Goal: Task Accomplishment & Management: Use online tool/utility

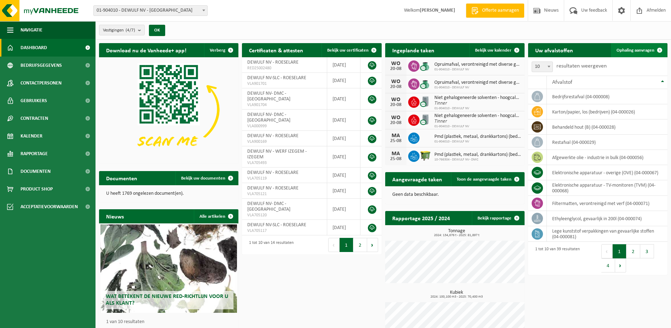
click at [635, 51] on span "Ophaling aanvragen" at bounding box center [635, 50] width 38 height 5
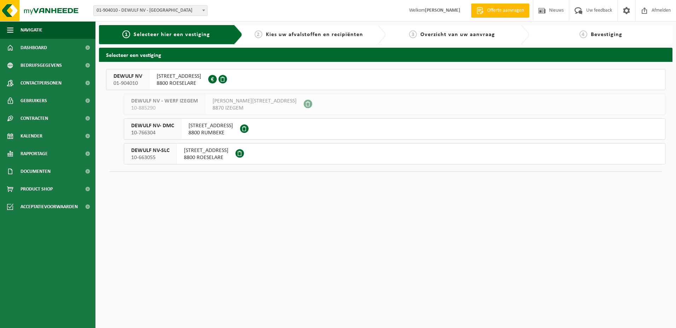
click at [211, 149] on span "MOORSEELSESTEENWEG 41A" at bounding box center [206, 150] width 45 height 7
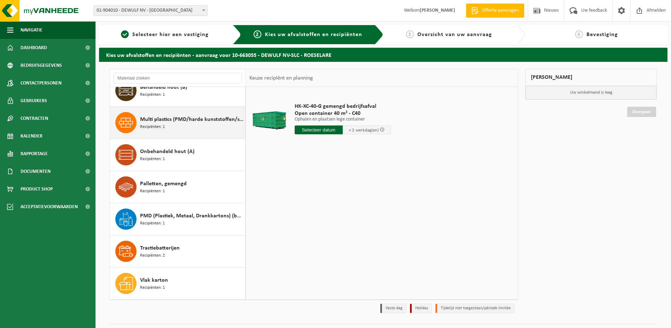
scroll to position [17, 0]
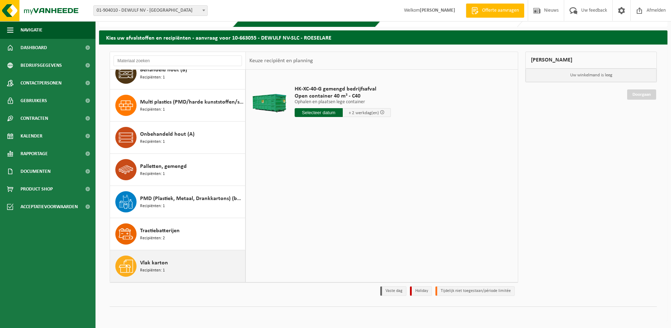
click at [148, 265] on span "Vlak karton" at bounding box center [154, 263] width 28 height 8
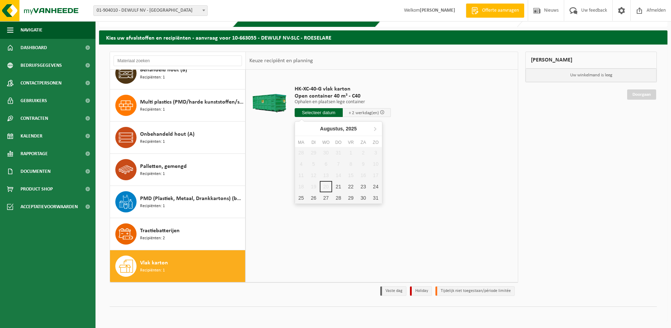
click at [315, 111] on input "text" at bounding box center [319, 112] width 48 height 9
click at [338, 184] on div "21" at bounding box center [338, 186] width 12 height 11
type input "Van 2025-08-21"
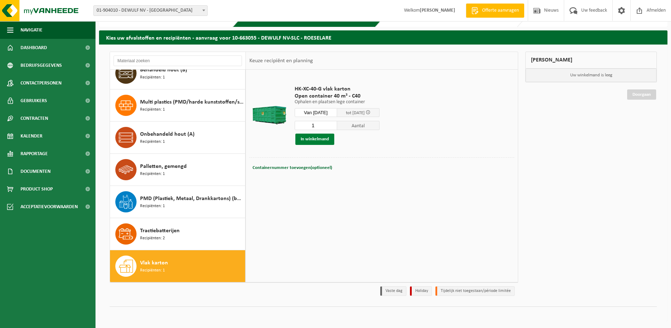
click at [316, 138] on button "In winkelmand" at bounding box center [314, 139] width 39 height 11
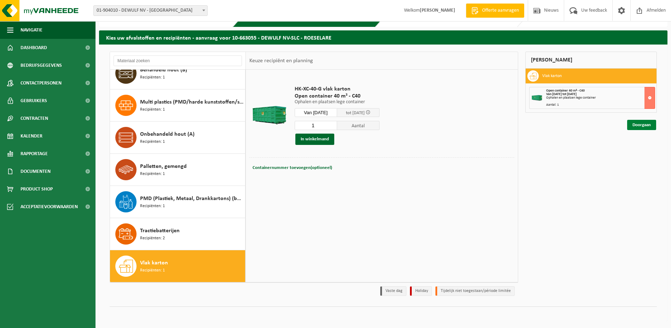
click at [634, 124] on link "Doorgaan" at bounding box center [641, 125] width 29 height 10
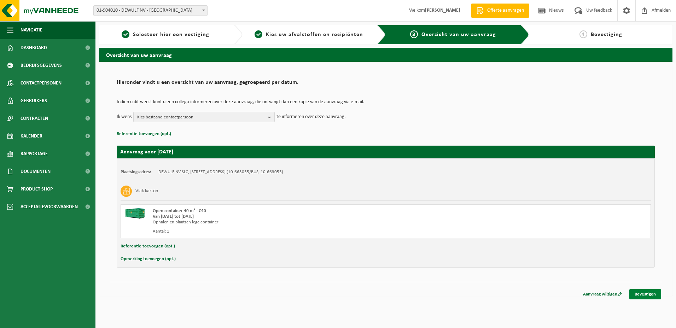
click at [640, 294] on link "Bevestigen" at bounding box center [645, 294] width 32 height 10
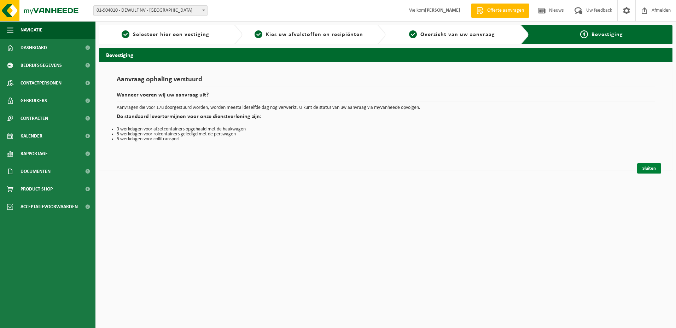
click at [654, 170] on link "Sluiten" at bounding box center [649, 168] width 24 height 10
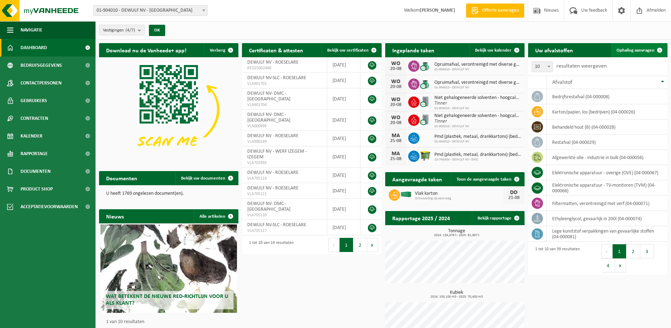
click at [631, 52] on span "Ophaling aanvragen" at bounding box center [635, 50] width 38 height 5
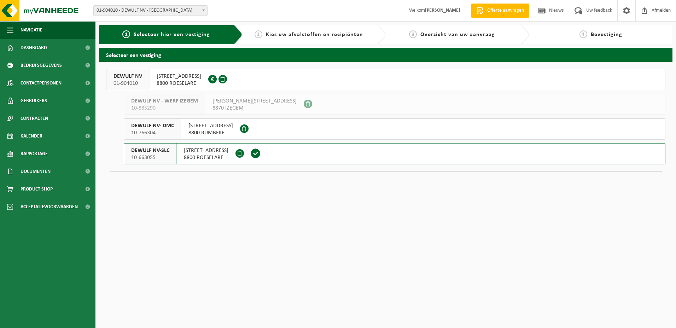
click at [188, 77] on span "[STREET_ADDRESS]" at bounding box center [179, 76] width 45 height 7
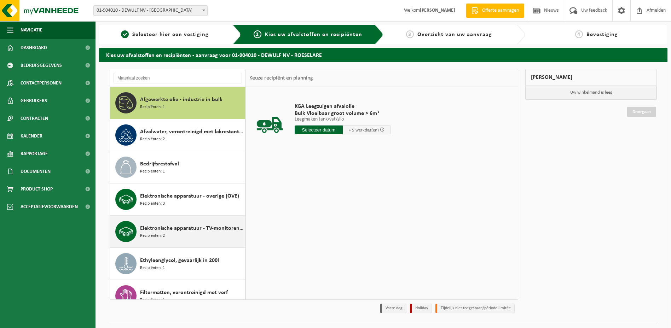
click at [174, 229] on span "Elektronische apparatuur - TV-monitoren (TVM)" at bounding box center [191, 228] width 103 height 8
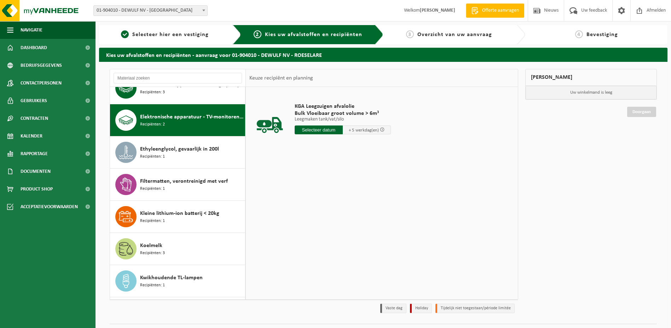
scroll to position [129, 0]
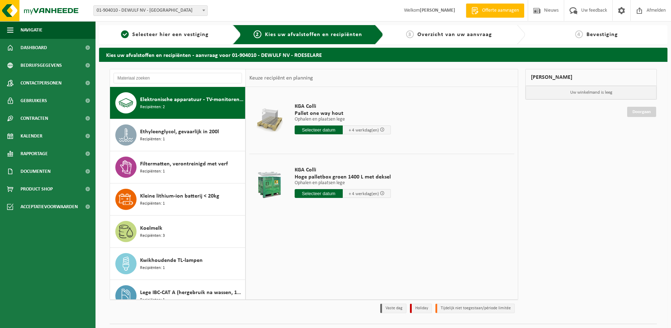
click at [315, 129] on input "text" at bounding box center [319, 130] width 48 height 9
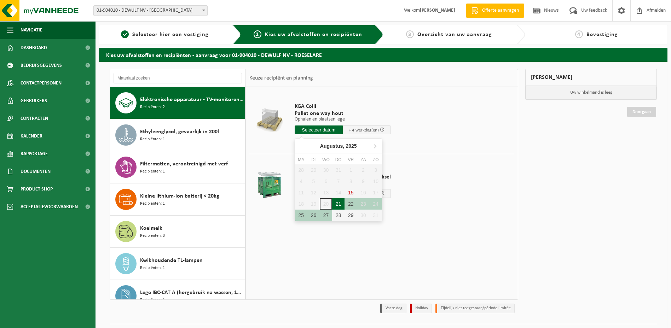
click at [342, 204] on div "21" at bounding box center [338, 203] width 12 height 11
type input "Van 2025-08-21"
type input "2025-08-21"
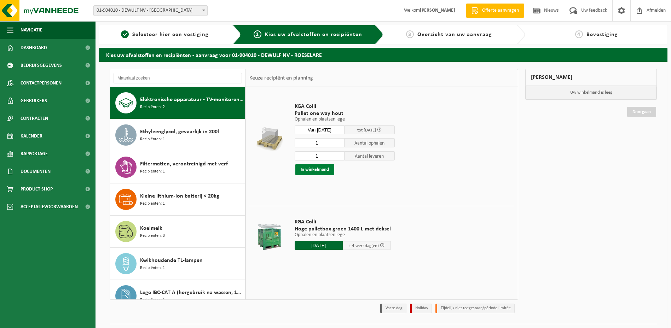
click at [314, 170] on button "In winkelmand" at bounding box center [314, 169] width 39 height 11
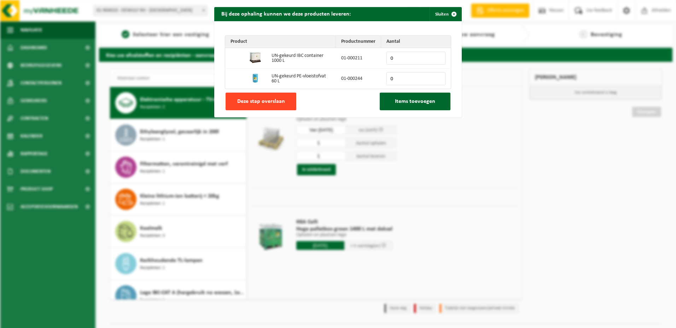
click at [267, 100] on span "Deze stap overslaan" at bounding box center [261, 102] width 48 height 6
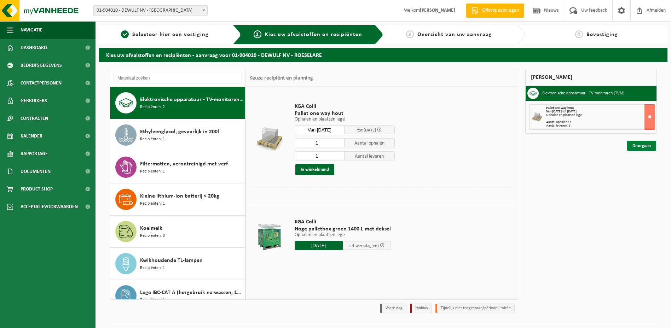
click at [636, 145] on link "Doorgaan" at bounding box center [641, 146] width 29 height 10
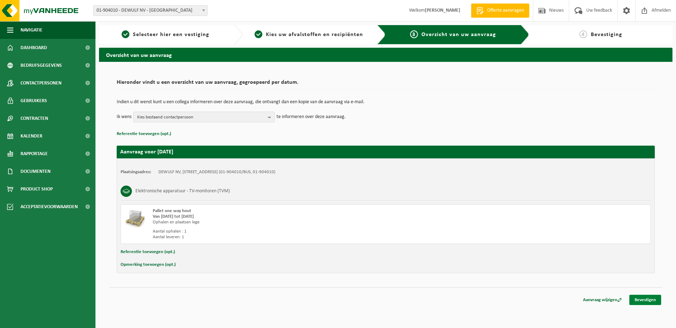
click at [647, 297] on link "Bevestigen" at bounding box center [645, 300] width 32 height 10
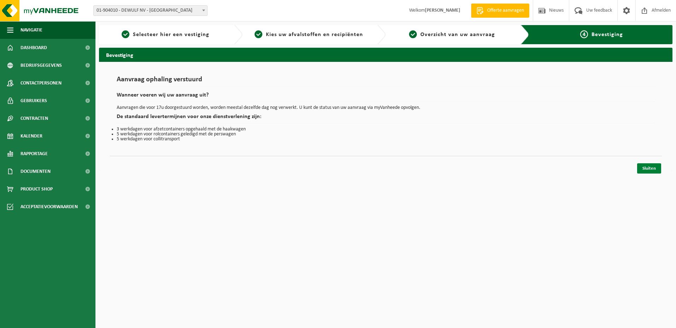
click at [659, 165] on link "Sluiten" at bounding box center [649, 168] width 24 height 10
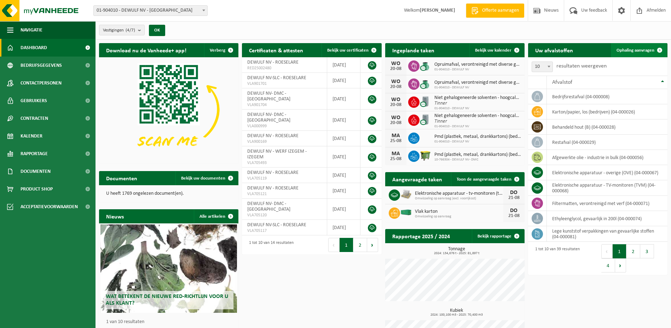
click at [638, 51] on span "Ophaling aanvragen" at bounding box center [635, 50] width 38 height 5
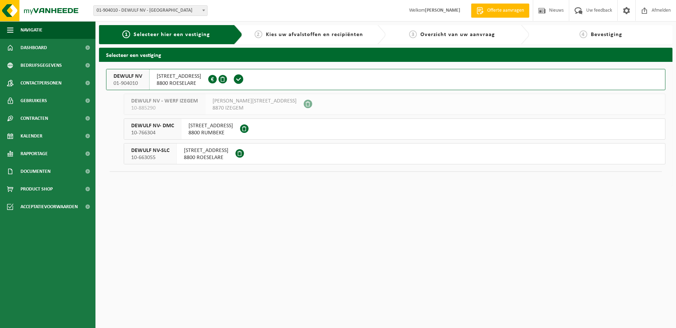
click at [124, 77] on span "DEWULF NV" at bounding box center [128, 76] width 29 height 7
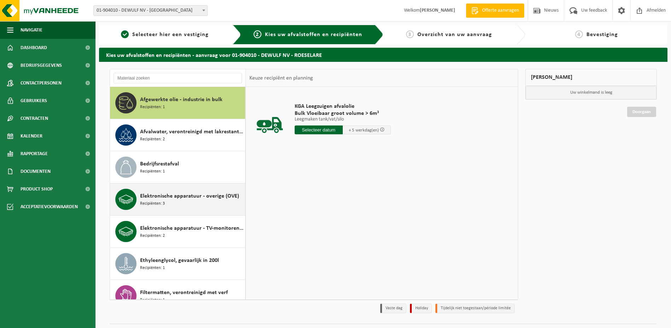
click at [159, 196] on span "Elektronische apparatuur - overige (OVE)" at bounding box center [189, 196] width 99 height 8
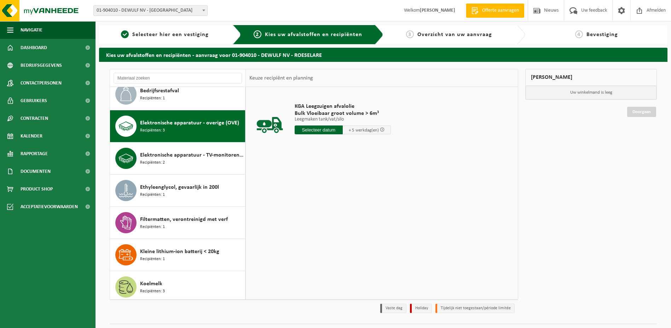
scroll to position [97, 0]
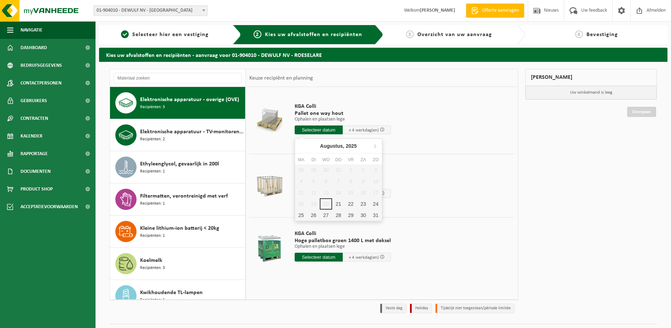
click at [320, 130] on input "text" at bounding box center [319, 130] width 48 height 9
click at [338, 204] on div "21" at bounding box center [338, 203] width 12 height 11
type input "Van 2025-08-21"
type input "2025-08-21"
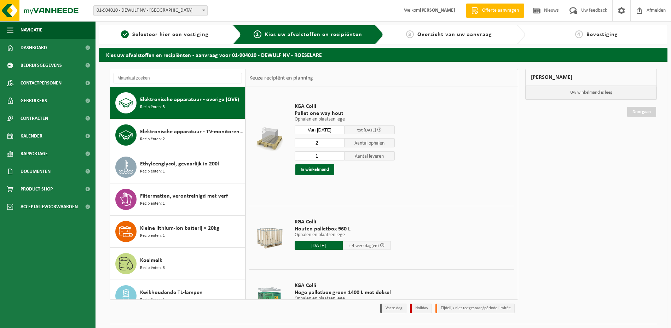
click at [337, 142] on input "2" at bounding box center [320, 142] width 50 height 9
type input "3"
click at [337, 142] on input "3" at bounding box center [320, 142] width 50 height 9
click at [339, 155] on input "2" at bounding box center [320, 155] width 50 height 9
type input "3"
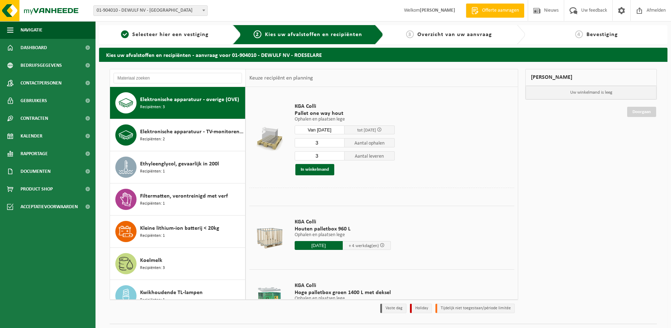
click at [339, 155] on input "3" at bounding box center [320, 155] width 50 height 9
click at [318, 168] on button "In winkelmand" at bounding box center [314, 169] width 39 height 11
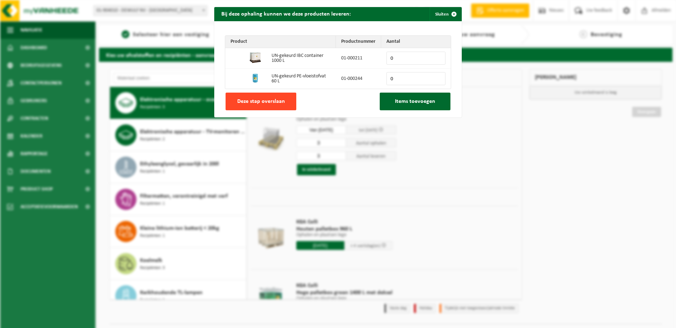
click at [268, 105] on button "Deze stap overslaan" at bounding box center [261, 102] width 71 height 18
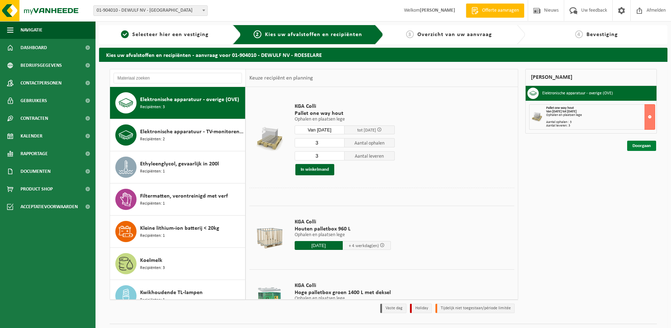
click at [639, 146] on link "Doorgaan" at bounding box center [641, 146] width 29 height 10
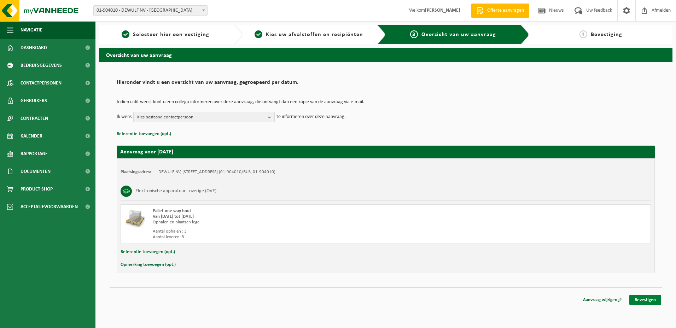
click at [643, 299] on link "Bevestigen" at bounding box center [645, 300] width 32 height 10
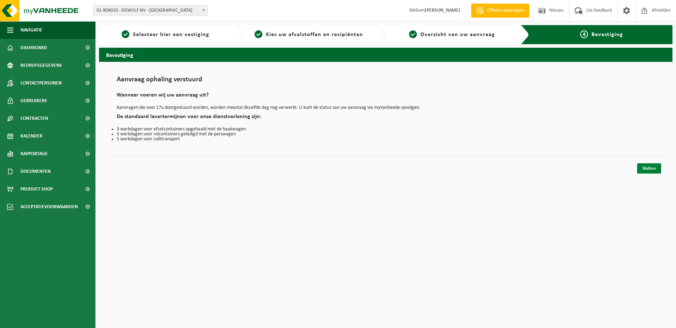
click at [651, 167] on link "Sluiten" at bounding box center [649, 168] width 24 height 10
